Goal: Transaction & Acquisition: Register for event/course

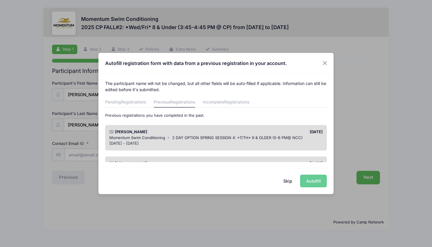
click at [330, 133] on div "Adelyn Coonce 02/15/2025 Momentum Swim Conditioning 2 DAY OPTION SPRING SESSION…" at bounding box center [216, 137] width 228 height 31
click at [291, 182] on button "Skip" at bounding box center [288, 181] width 21 height 13
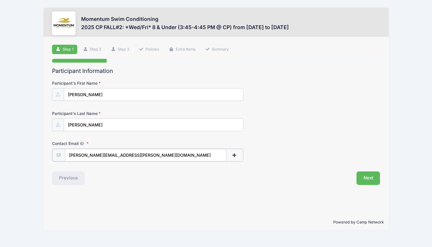
type input "[PERSON_NAME][EMAIL_ADDRESS][PERSON_NAME][DOMAIN_NAME]"
click at [261, 217] on div "Powered by Camp Network" at bounding box center [217, 222] width 346 height 16
click at [374, 177] on button "Next" at bounding box center [369, 178] width 24 height 14
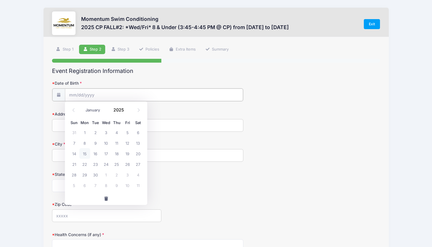
click at [216, 95] on input "Date of Birth" at bounding box center [154, 95] width 178 height 13
click at [129, 94] on input "Date of Birth" at bounding box center [154, 95] width 178 height 13
click at [134, 113] on span at bounding box center [139, 110] width 10 height 10
click at [73, 110] on icon at bounding box center [74, 110] width 2 height 4
select select "4"
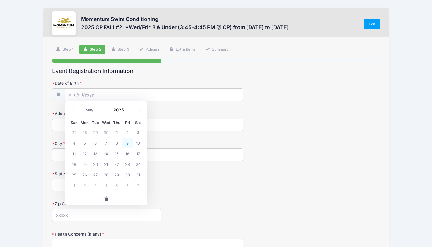
click at [127, 143] on span "9" at bounding box center [127, 143] width 11 height 11
type input "05/09/2025"
click at [108, 93] on input "05/09/2025" at bounding box center [154, 95] width 178 height 13
click at [74, 112] on span at bounding box center [74, 110] width 10 height 10
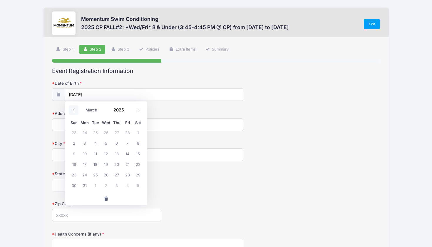
click at [74, 112] on span at bounding box center [74, 110] width 10 height 10
select select "0"
click at [74, 112] on span at bounding box center [74, 110] width 10 height 10
type input "2024"
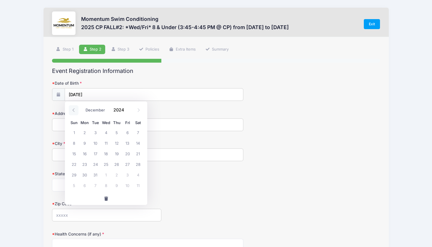
click at [74, 112] on span at bounding box center [74, 110] width 10 height 10
select select "10"
click at [119, 110] on input "2024" at bounding box center [120, 109] width 19 height 9
click at [127, 113] on span at bounding box center [128, 112] width 4 height 4
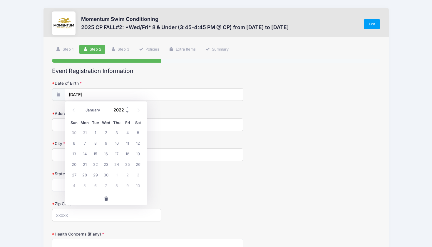
click at [127, 113] on span at bounding box center [128, 112] width 4 height 4
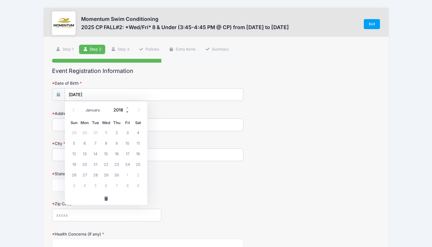
type input "2017"
click at [75, 111] on icon at bounding box center [74, 110] width 4 height 4
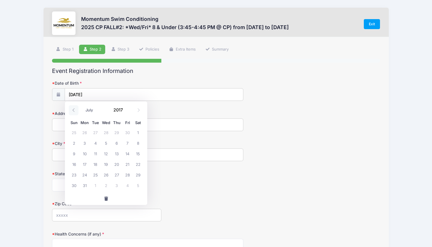
click at [75, 111] on icon at bounding box center [74, 110] width 4 height 4
select select "4"
click at [92, 143] on span "9" at bounding box center [95, 143] width 11 height 11
type input "05/09/2017"
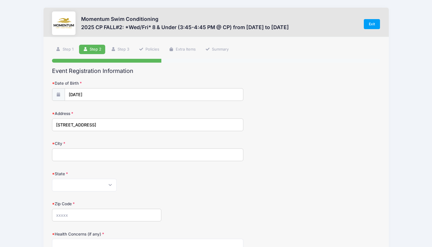
type input "932 Canyon Run Rd"
type input "Naperville"
select select "IL"
click at [140, 214] on input "60565" at bounding box center [106, 215] width 109 height 13
type input "60565"
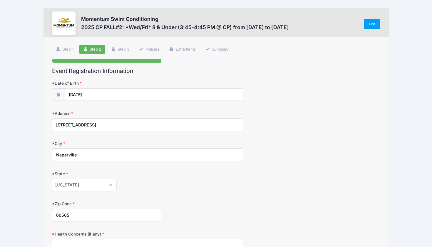
click at [152, 194] on form "Date of Birth 05/09/2017 Address 932 Canyon Run Rd City Naperville State Alabam…" at bounding box center [216, 206] width 329 height 252
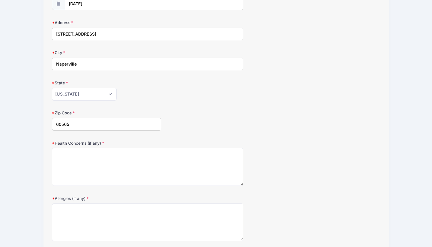
scroll to position [96, 0]
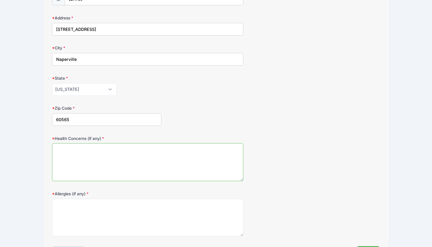
click at [147, 164] on textarea "Health Concerns (if any)" at bounding box center [147, 162] width 191 height 38
type textarea "none"
click at [126, 209] on textarea "Allergies (if any)" at bounding box center [147, 218] width 191 height 38
type textarea "none"
click at [299, 203] on div "Allergies (if any) none" at bounding box center [216, 214] width 329 height 46
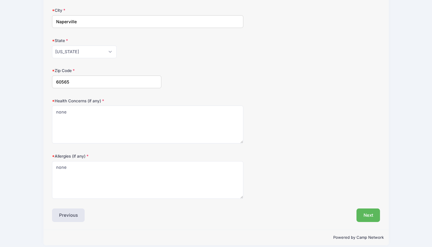
scroll to position [137, 0]
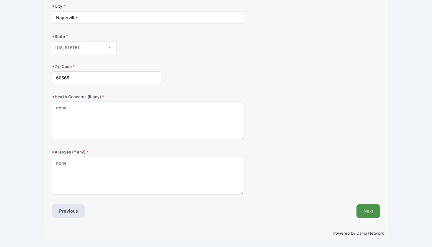
click at [369, 206] on button "Next" at bounding box center [369, 211] width 24 height 14
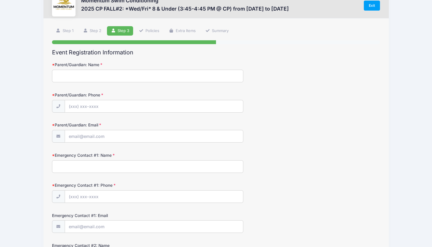
scroll to position [0, 0]
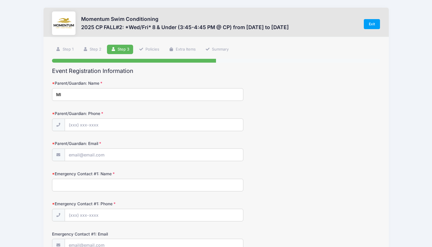
type input "M"
type input "Michelle Coonce"
click at [218, 111] on div "Parent/Guardian: Phone" at bounding box center [216, 121] width 329 height 21
click at [156, 125] on input "(814" at bounding box center [154, 125] width 178 height 13
type input "(814"
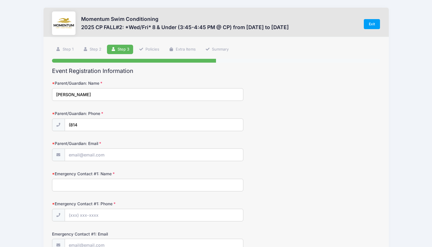
click at [133, 146] on div "Parent/Guardian: Email" at bounding box center [216, 151] width 329 height 21
click at [148, 123] on input "(814" at bounding box center [154, 125] width 178 height 13
drag, startPoint x: 148, startPoint y: 123, endPoint x: 144, endPoint y: 139, distance: 17.1
click at [147, 128] on input "(814" at bounding box center [154, 125] width 178 height 13
click at [141, 156] on input "Parent/Guardian: Email" at bounding box center [154, 155] width 178 height 13
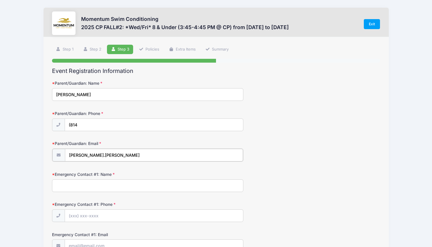
type input "michelle.coonce"
click at [88, 128] on input "(814" at bounding box center [154, 125] width 178 height 13
type input "(815) 245-6673"
click at [113, 156] on input "michelle.coonce" at bounding box center [154, 155] width 178 height 13
type input "[PERSON_NAME][EMAIL_ADDRESS][PERSON_NAME][DOMAIN_NAME]"
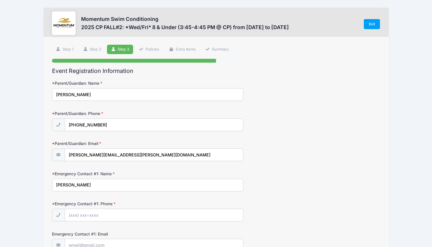
type input "Michelle Coonce"
type input "(815) 245-6673"
click at [204, 189] on input "Michelle Coonce" at bounding box center [147, 185] width 191 height 13
click at [270, 201] on div "Emergency Contact #1: Phone (815) 245-6673" at bounding box center [216, 211] width 329 height 21
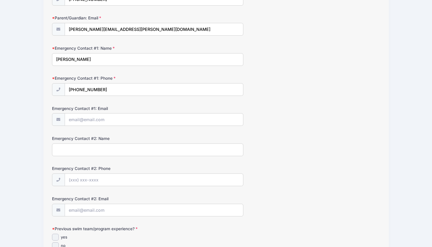
scroll to position [148, 0]
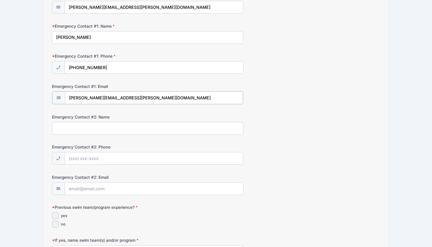
type input "[PERSON_NAME][EMAIL_ADDRESS][PERSON_NAME][DOMAIN_NAME]"
type input "Ryan Coonce"
type input "(815) 245-6675"
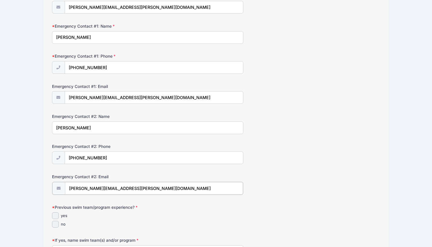
type input "ryan.coonce@gmail.com"
click at [56, 213] on input "yes" at bounding box center [55, 215] width 7 height 7
checkbox input "true"
click at [129, 229] on form "Parent/Guardian: Name Michelle Coonce Parent/Guardian: Phone (815) 245-6673 Par…" at bounding box center [216, 168] width 329 height 471
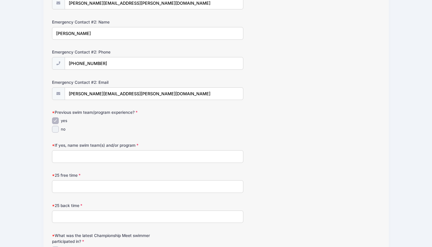
scroll to position [242, 0]
type input "G"
type input "Farmstead"
click at [106, 185] on input "25 free time" at bounding box center [147, 186] width 191 height 13
type input "23.5"
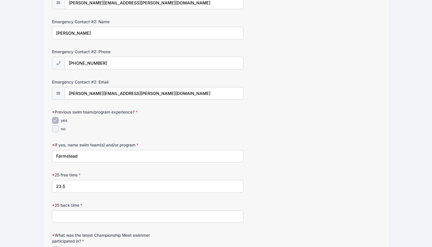
click at [84, 215] on input "25 back time" at bounding box center [147, 216] width 191 height 13
type input "26.8"
click at [288, 202] on div "25 back time 26.8" at bounding box center [216, 212] width 329 height 21
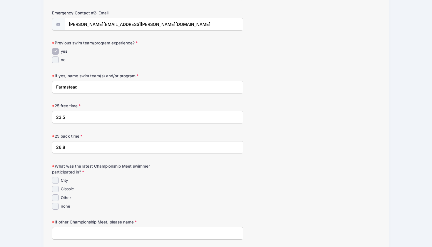
scroll to position [315, 0]
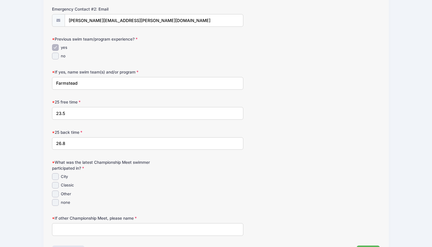
click at [54, 182] on input "Classic" at bounding box center [55, 185] width 7 height 7
checkbox input "true"
type input "n/a"
click at [277, 191] on div "What was the latest Championship Meet swimmer participated in? City Classic" at bounding box center [216, 182] width 329 height 46
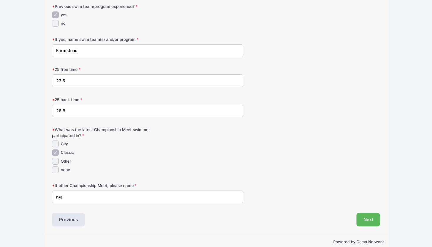
scroll to position [353, 0]
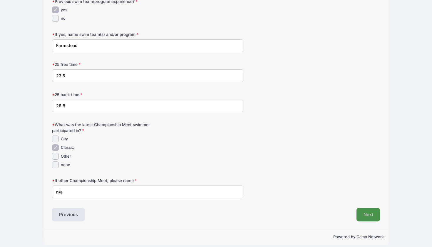
click at [366, 216] on button "Next" at bounding box center [369, 215] width 24 height 14
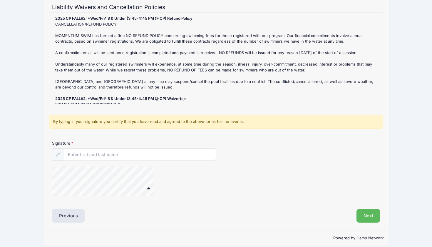
scroll to position [69, 0]
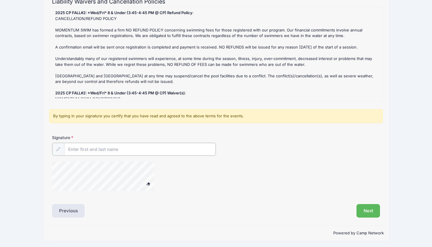
click at [181, 153] on input "Signature" at bounding box center [140, 149] width 152 height 13
type input "Michelle Coonce"
click at [261, 188] on div at bounding box center [161, 176] width 219 height 31
type input "Michelle Coonce"
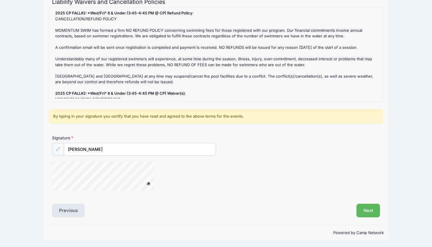
click at [239, 189] on div at bounding box center [161, 176] width 219 height 31
click at [364, 211] on button "Next" at bounding box center [369, 211] width 24 height 14
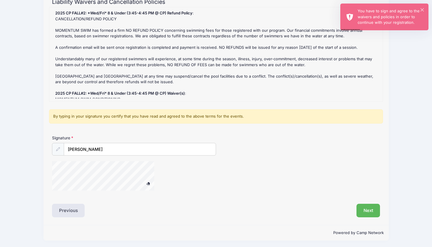
click at [83, 109] on div "By typing in your signature you certify that you have read and agreed to the ab…" at bounding box center [216, 116] width 334 height 14
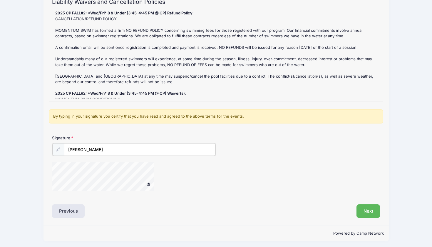
click at [120, 149] on input "Michelle Coonce" at bounding box center [140, 149] width 152 height 13
click at [148, 184] on span at bounding box center [148, 183] width 4 height 3
click at [366, 211] on button "Next" at bounding box center [369, 211] width 24 height 14
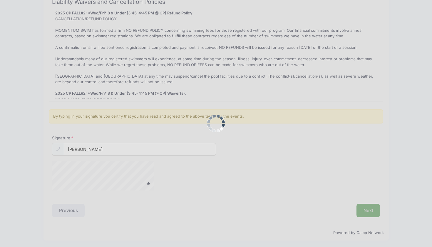
scroll to position [0, 0]
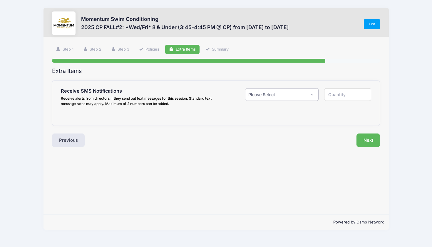
select select "1"
type input "1"
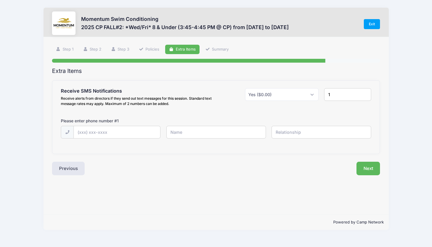
click at [337, 92] on input "1" at bounding box center [347, 94] width 47 height 13
click at [255, 209] on div "Step 5 /7 Step 1 Step 2 Step 3 Policies Extra Items Summary Participant Informa…" at bounding box center [217, 126] width 346 height 178
type input "(815) 245-6673"
type input "Michelle"
click at [279, 131] on input "text" at bounding box center [322, 132] width 100 height 13
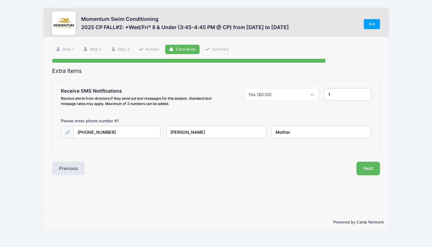
type input "Mother"
click at [226, 130] on input "Michelle" at bounding box center [216, 132] width 100 height 13
type input "Michelle Coonce"
click at [373, 167] on button "Next" at bounding box center [369, 169] width 24 height 14
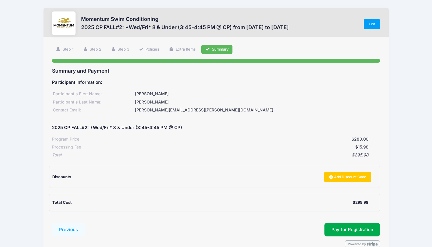
click at [425, 113] on div "Momentum Swim Conditioning 2025 CP FALL#2: *Wed/Fri* 8 & Under (3:45-4:45 PM @ …" at bounding box center [216, 139] width 432 height 279
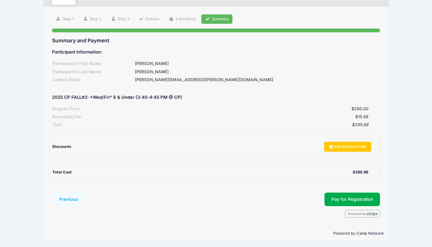
scroll to position [29, 0]
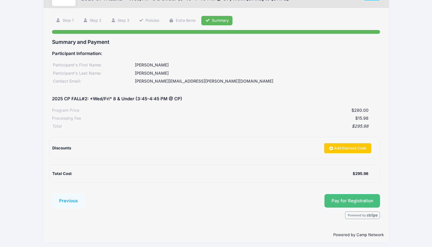
click at [370, 201] on button "Pay for Registration" at bounding box center [353, 201] width 56 height 14
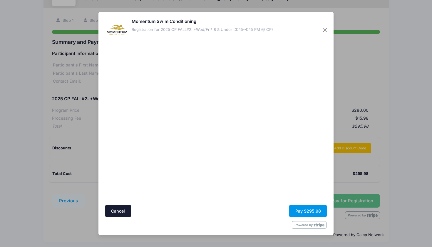
click at [313, 213] on button "Pay $295.98" at bounding box center [308, 211] width 38 height 13
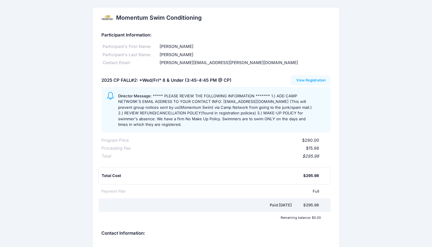
click at [404, 126] on div "Momentum Swim Conditioning Participant Information: Participant's First Name: […" at bounding box center [216, 186] width 432 height 357
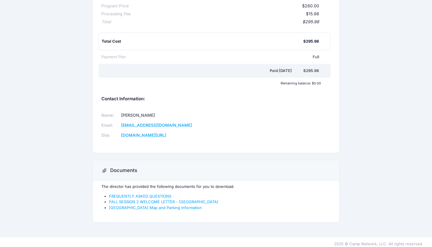
scroll to position [133, 0]
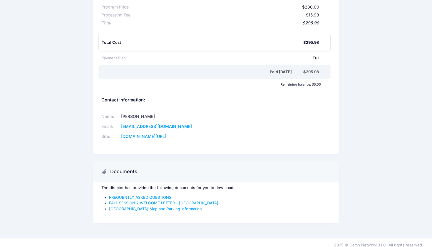
click at [402, 162] on div "Momentum Swim Conditioning Participant Information: Participant's First Name: […" at bounding box center [216, 52] width 432 height 357
click at [184, 201] on link "FALL SESSION 2 WELCOME LETTER - [GEOGRAPHIC_DATA]" at bounding box center [163, 203] width 109 height 5
click at [157, 195] on link "FREQUENTLY ASKED QUESTIONS" at bounding box center [140, 197] width 62 height 5
